Goal: Transaction & Acquisition: Purchase product/service

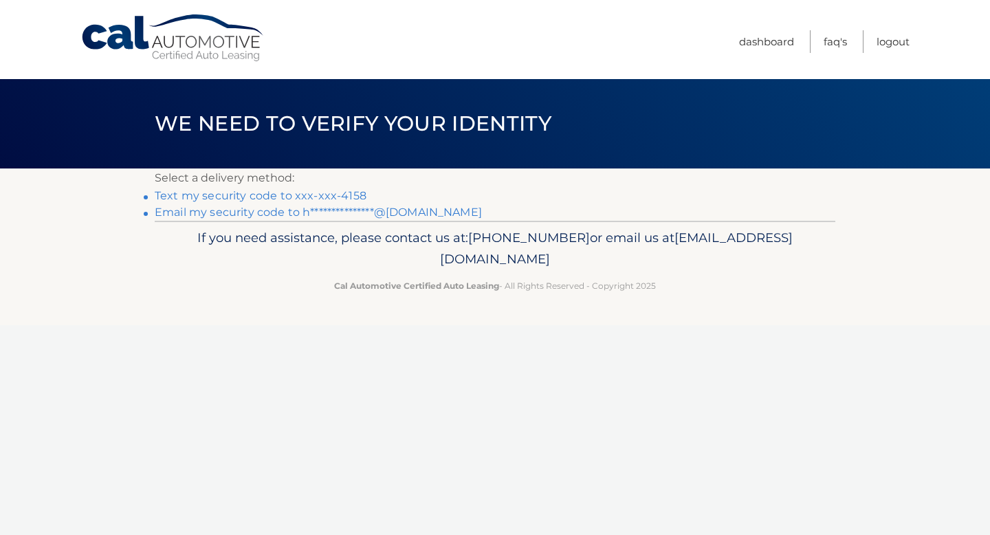
click at [314, 193] on link "Text my security code to xxx-xxx-4158" at bounding box center [261, 195] width 212 height 13
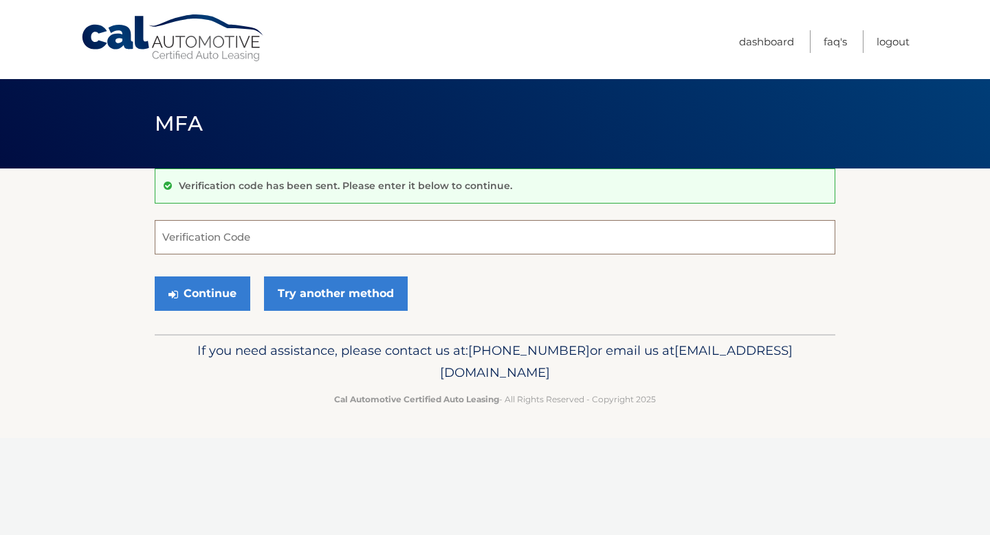
click at [274, 242] on input "Verification Code" at bounding box center [495, 237] width 680 height 34
type input "811216"
click at [219, 298] on button "Continue" at bounding box center [203, 293] width 96 height 34
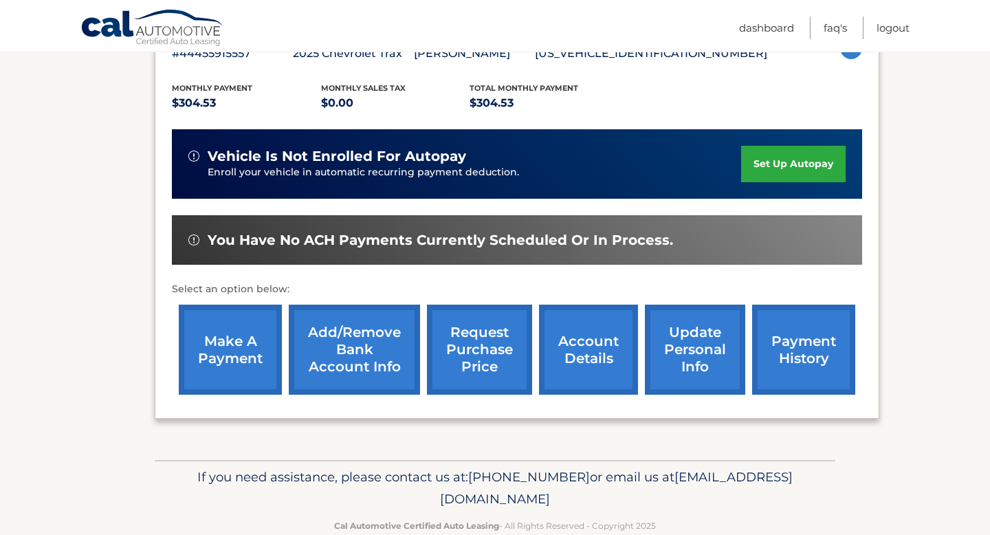
scroll to position [271, 0]
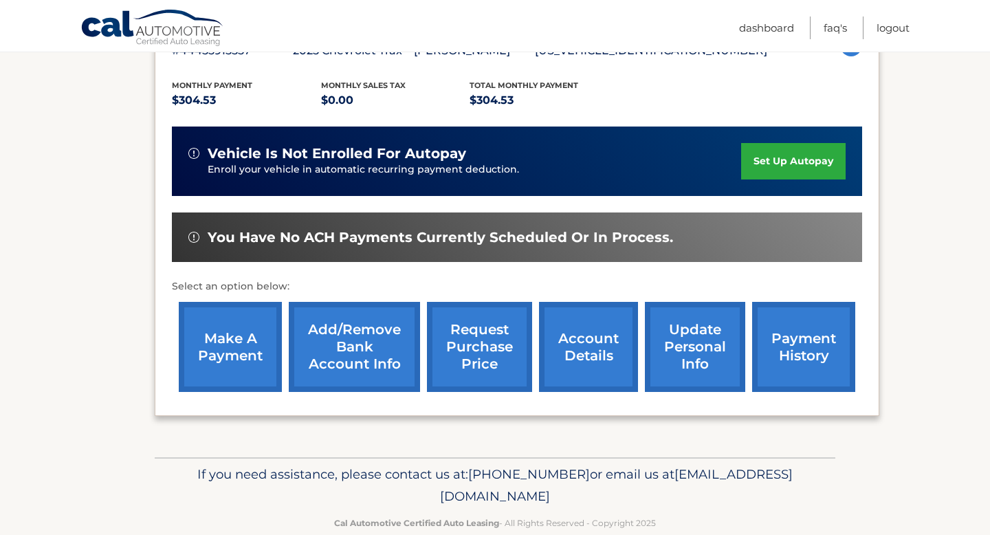
click at [223, 362] on link "make a payment" at bounding box center [230, 347] width 103 height 90
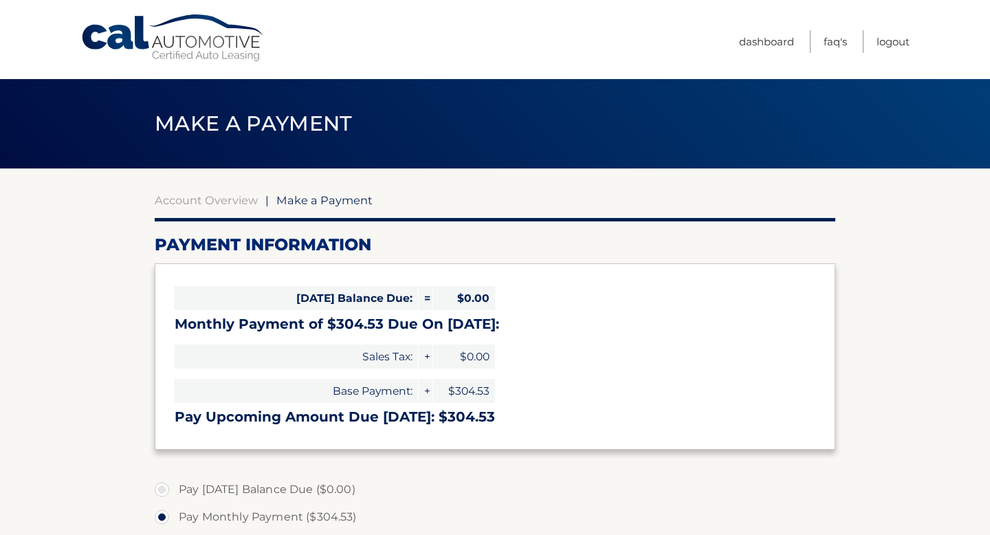
select select "ODA4ZGY0NjItMjgzMi00ZWRiLTlmN2ItZGQ4Mzc3ZjQzNjlj"
